Goal: Task Accomplishment & Management: Manage account settings

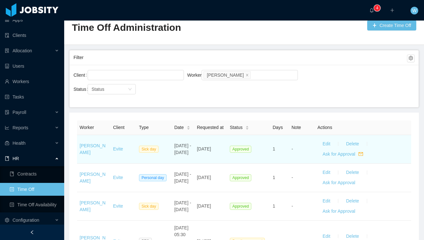
scroll to position [13, 0]
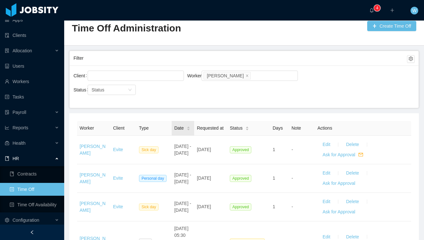
click at [184, 131] on div "Date" at bounding box center [182, 128] width 16 height 7
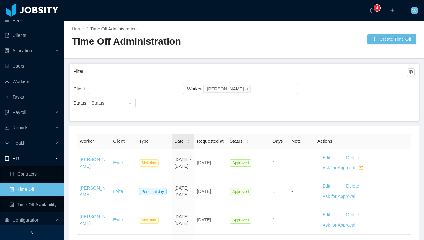
click at [185, 145] on div "Date" at bounding box center [182, 141] width 16 height 7
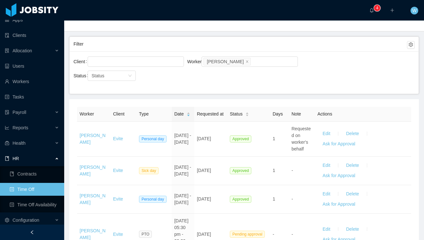
scroll to position [27, 0]
click at [245, 64] on span at bounding box center [246, 61] width 3 height 6
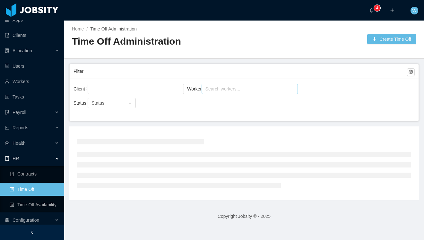
click at [229, 90] on div "Search workers..." at bounding box center [246, 89] width 83 height 6
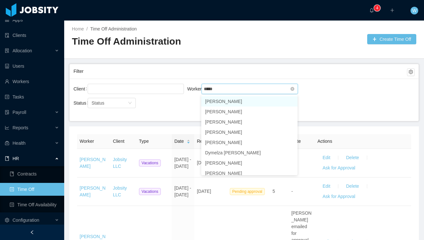
type input "******"
click at [229, 103] on li "[PERSON_NAME]" at bounding box center [249, 101] width 96 height 10
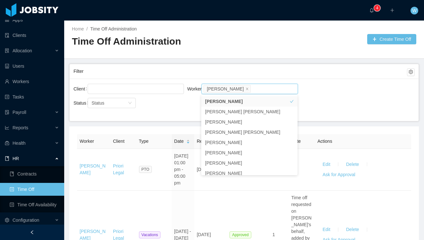
click at [257, 54] on div "Home / Time Off Administration / Time Off Administration Create Time Off" at bounding box center [243, 40] width 359 height 38
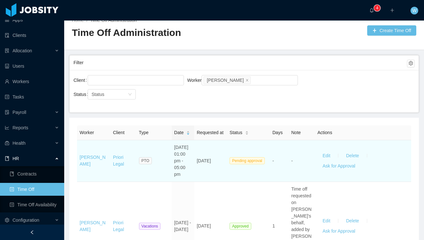
scroll to position [10, 0]
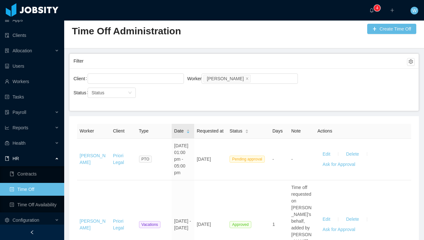
click at [185, 133] on div "Date" at bounding box center [182, 131] width 16 height 7
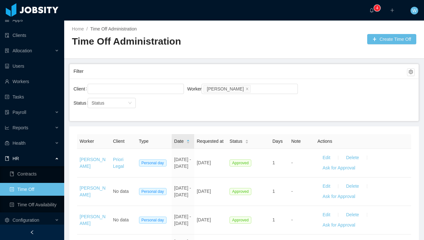
click at [187, 145] on icon "icon: caret-down" at bounding box center [188, 143] width 4 height 4
